Goal: Check status: Check status

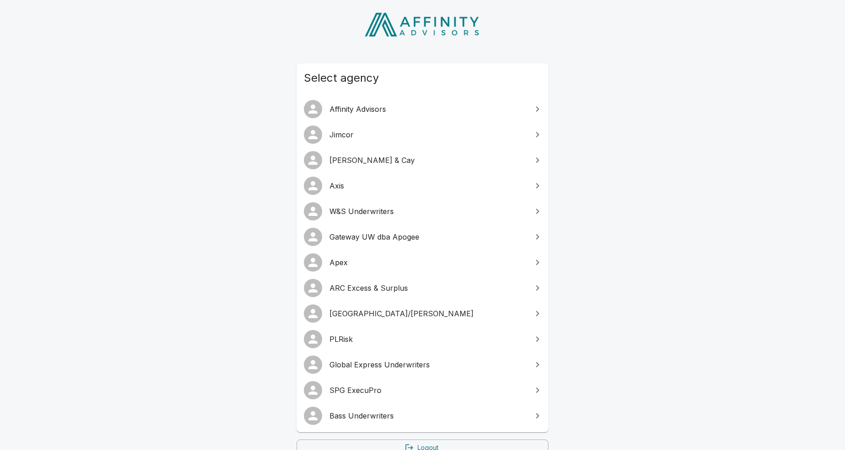
scroll to position [47, 0]
click at [411, 389] on span "SPG ExecuPro" at bounding box center [427, 388] width 197 height 11
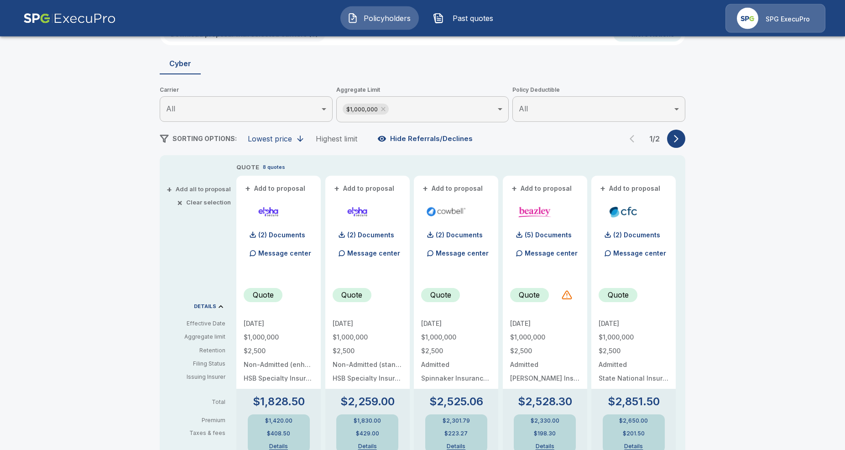
scroll to position [93, 0]
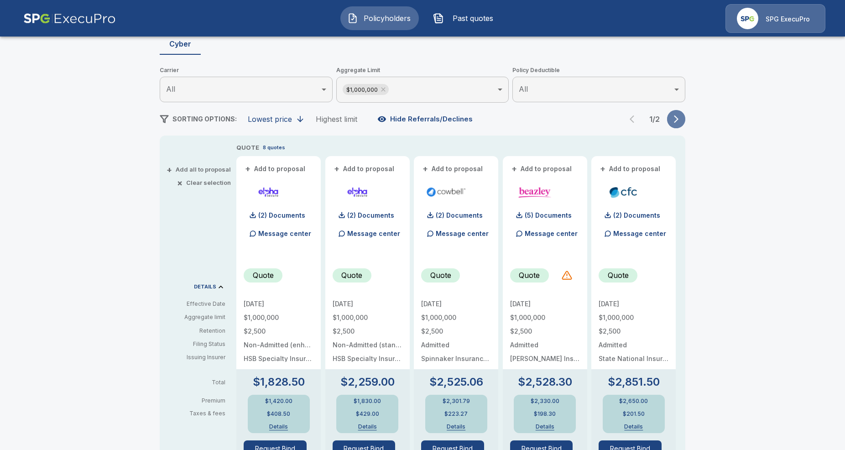
click at [677, 119] on icon "button" at bounding box center [676, 119] width 5 height 8
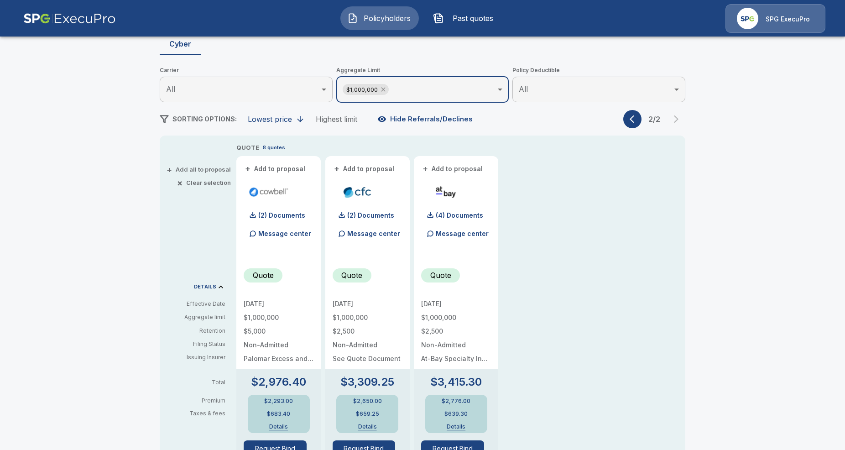
click at [382, 91] on icon at bounding box center [383, 90] width 4 height 4
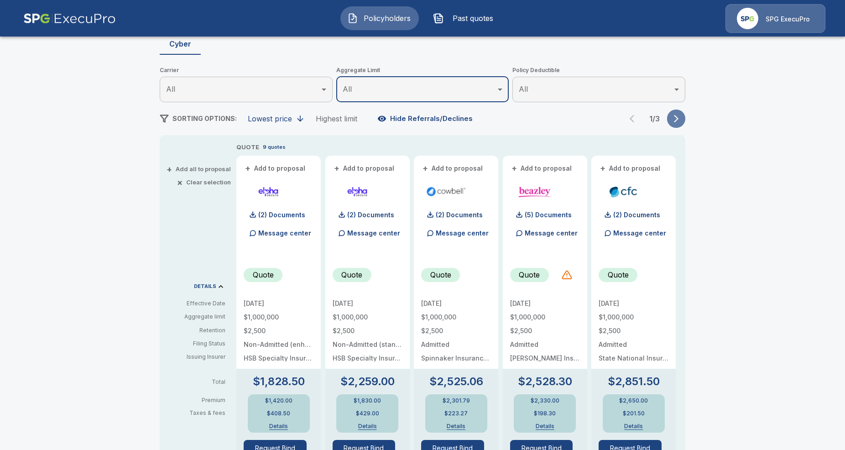
click at [672, 122] on icon "button" at bounding box center [675, 118] width 9 height 9
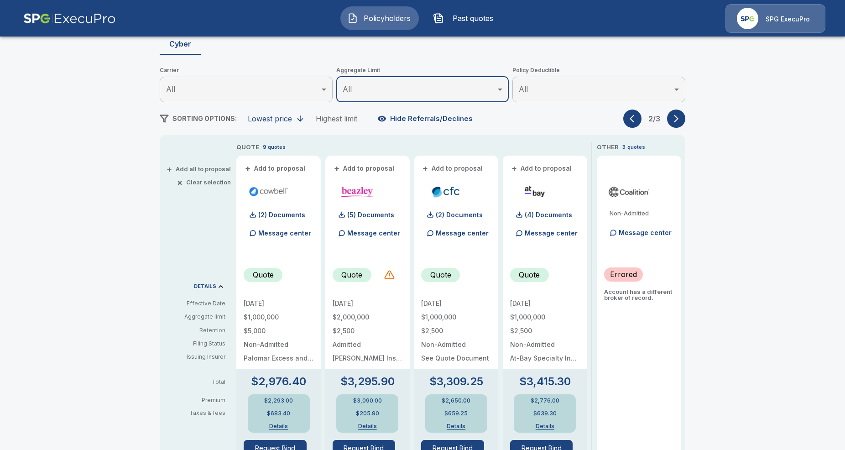
click at [677, 121] on icon "button" at bounding box center [675, 118] width 9 height 9
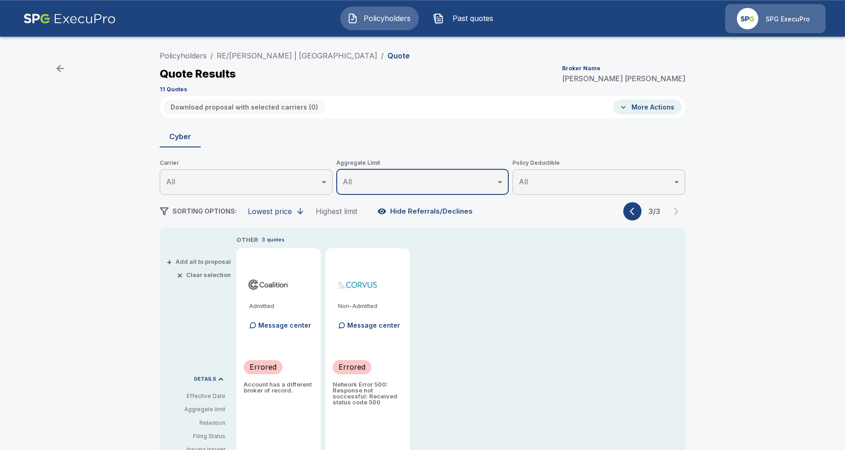
scroll to position [0, 0]
click at [660, 102] on button "More Actions" at bounding box center [647, 107] width 68 height 15
click at [774, 138] on div at bounding box center [422, 225] width 845 height 450
